Goal: Task Accomplishment & Management: Manage account settings

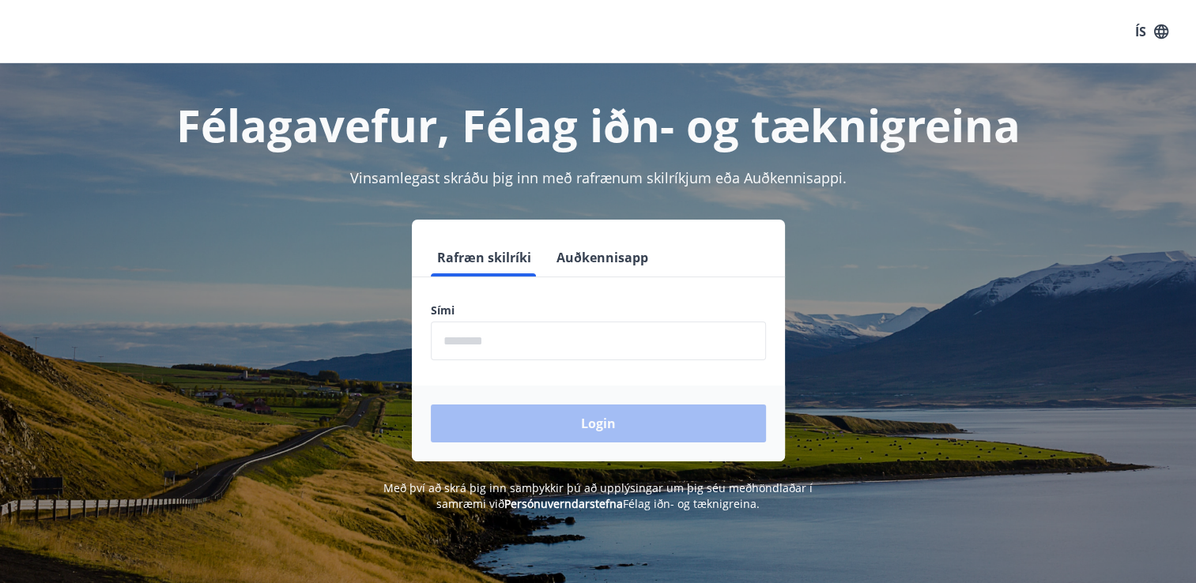
click at [955, 307] on div "Rafræn skilríki Auðkennisapp Sími ​ Login" at bounding box center [598, 341] width 1100 height 242
